Goal: Information Seeking & Learning: Understand process/instructions

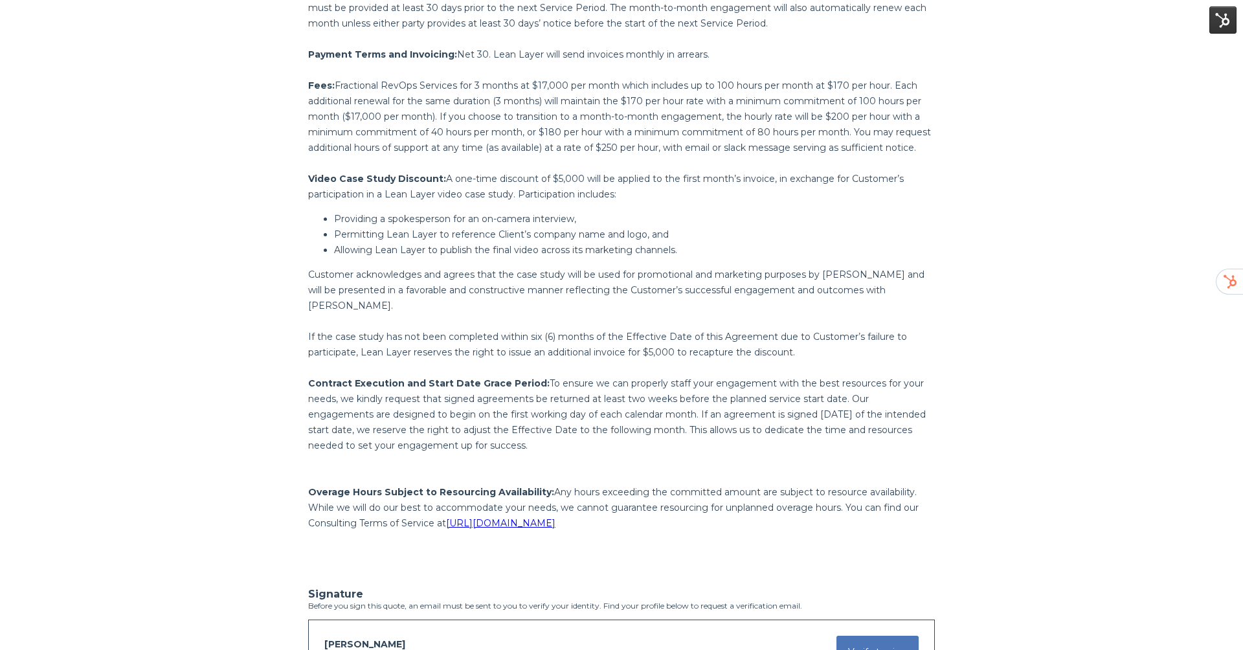
scroll to position [2239, 0]
click at [384, 267] on p "Customer acknowledges and agrees that the case study will be used for promotion…" at bounding box center [621, 287] width 627 height 47
click at [375, 326] on p "If the case study has not been completed within six (6) months of the Effective…" at bounding box center [621, 341] width 627 height 31
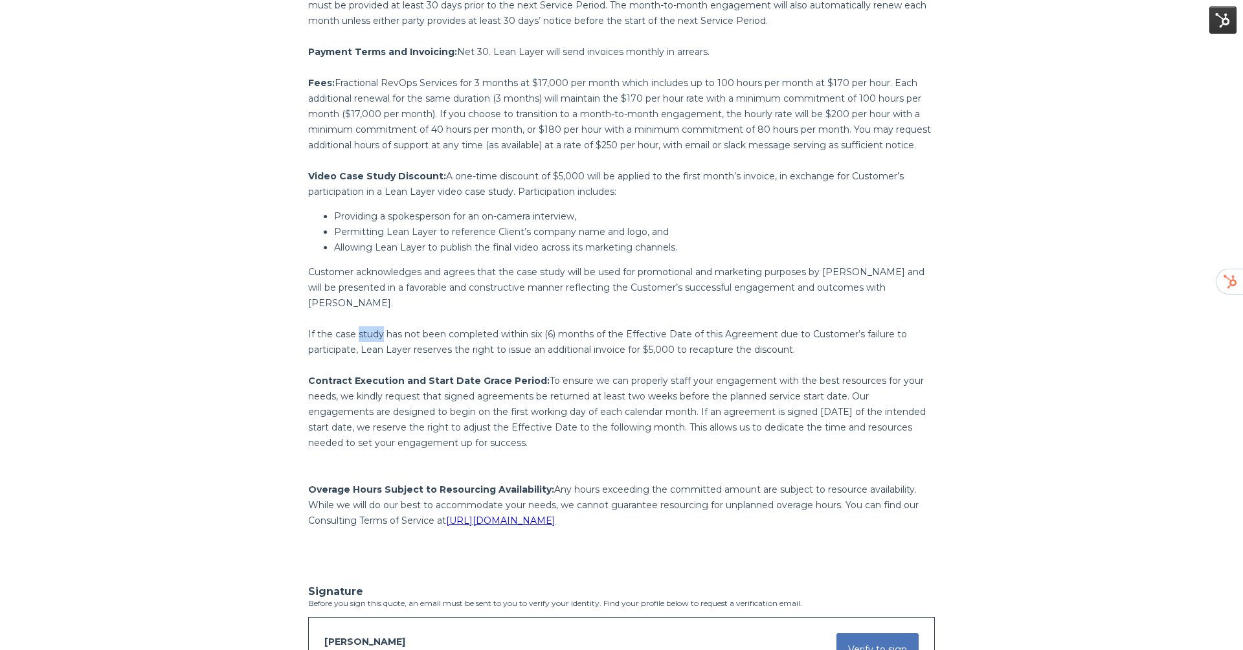
click at [375, 326] on p "If the case study has not been completed within six (6) months of the Effective…" at bounding box center [621, 341] width 627 height 31
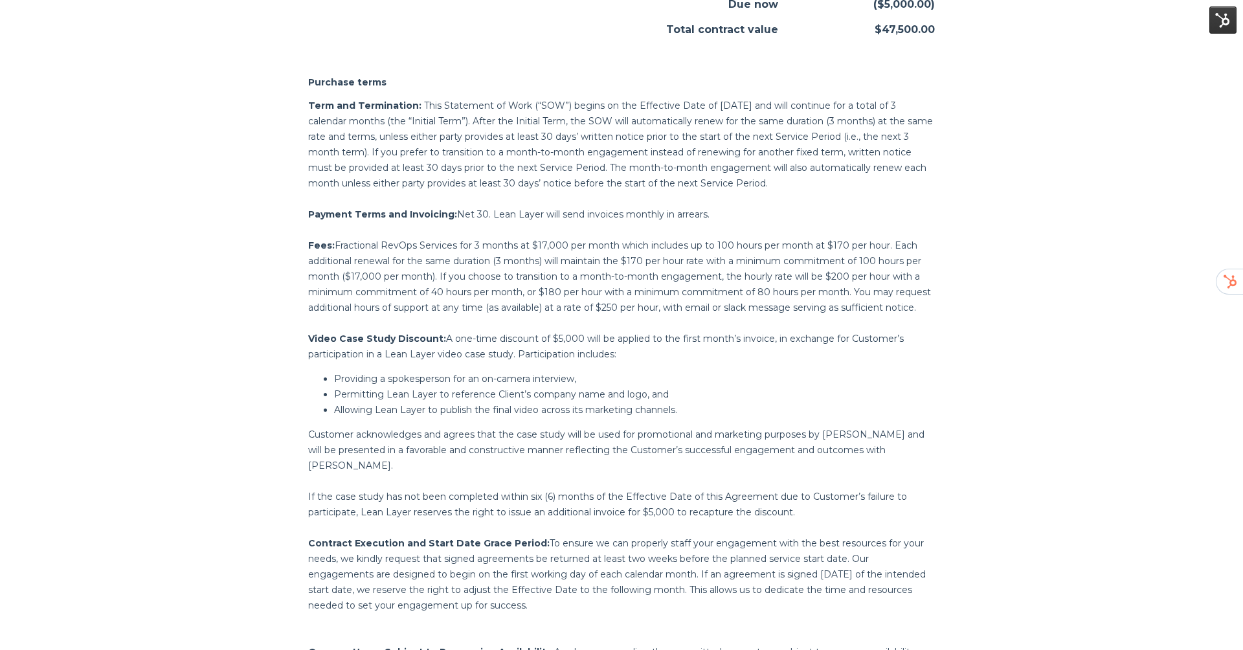
scroll to position [2661, 0]
